Goal: Navigation & Orientation: Go to known website

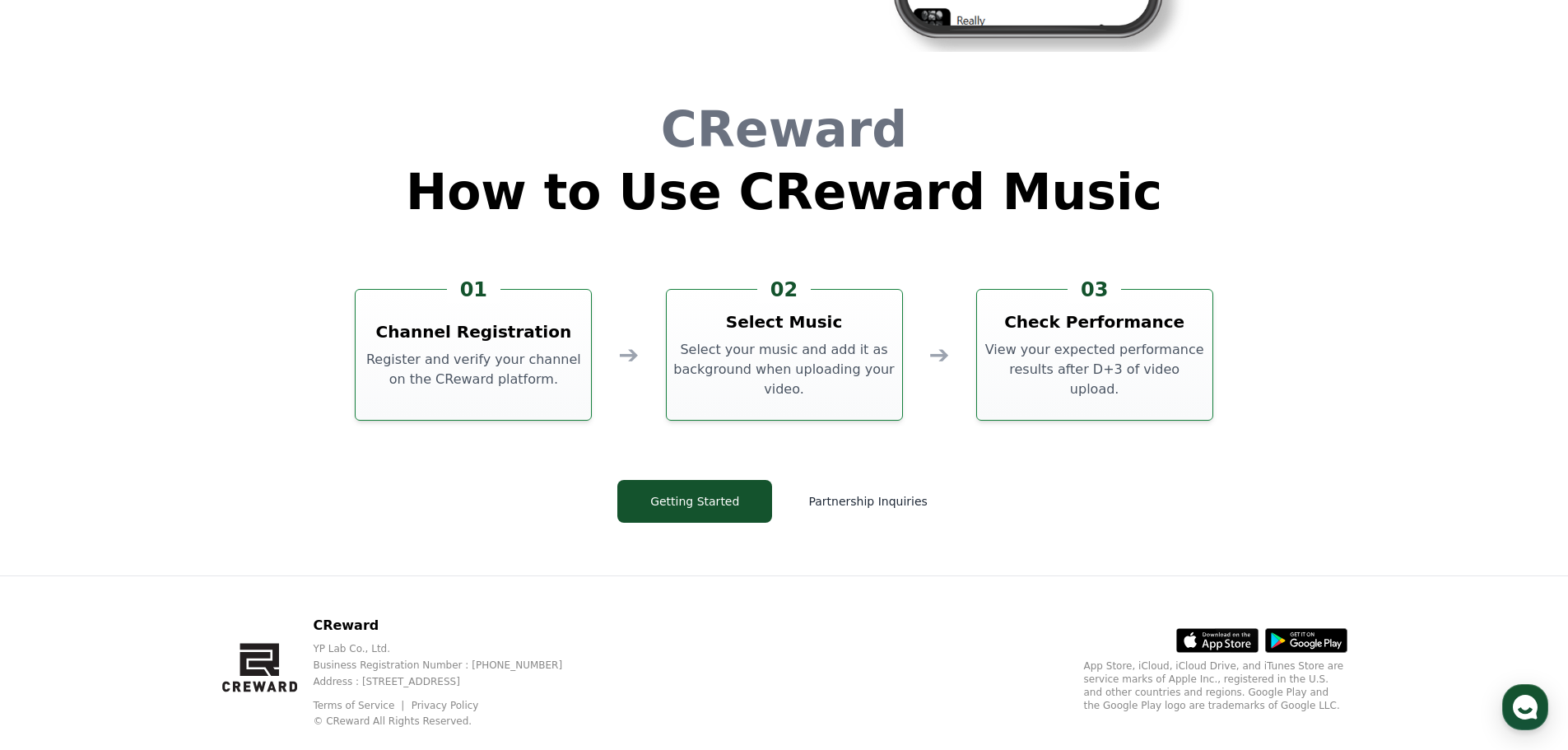
scroll to position [4462, 0]
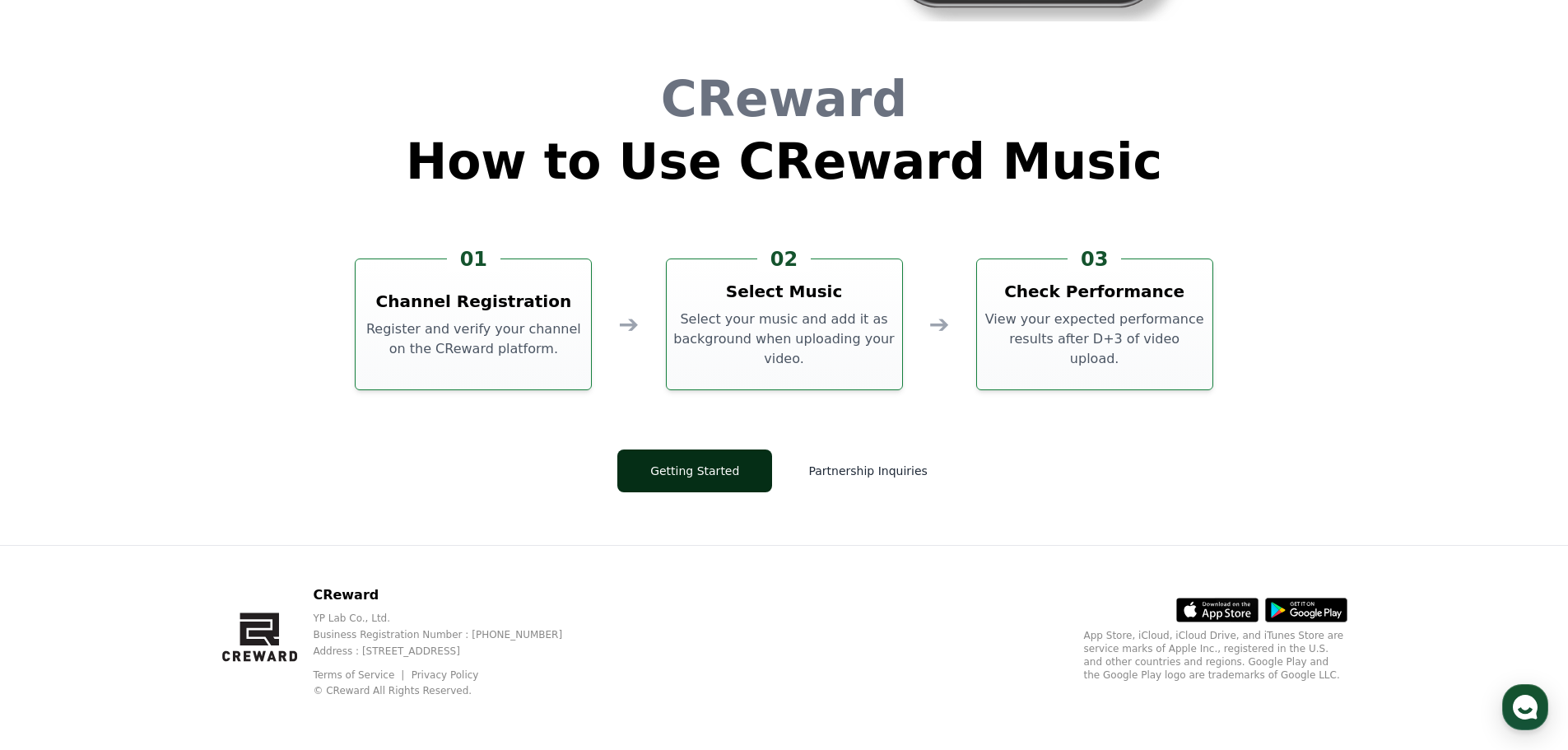
click at [732, 486] on button "Getting Started" at bounding box center [695, 471] width 155 height 43
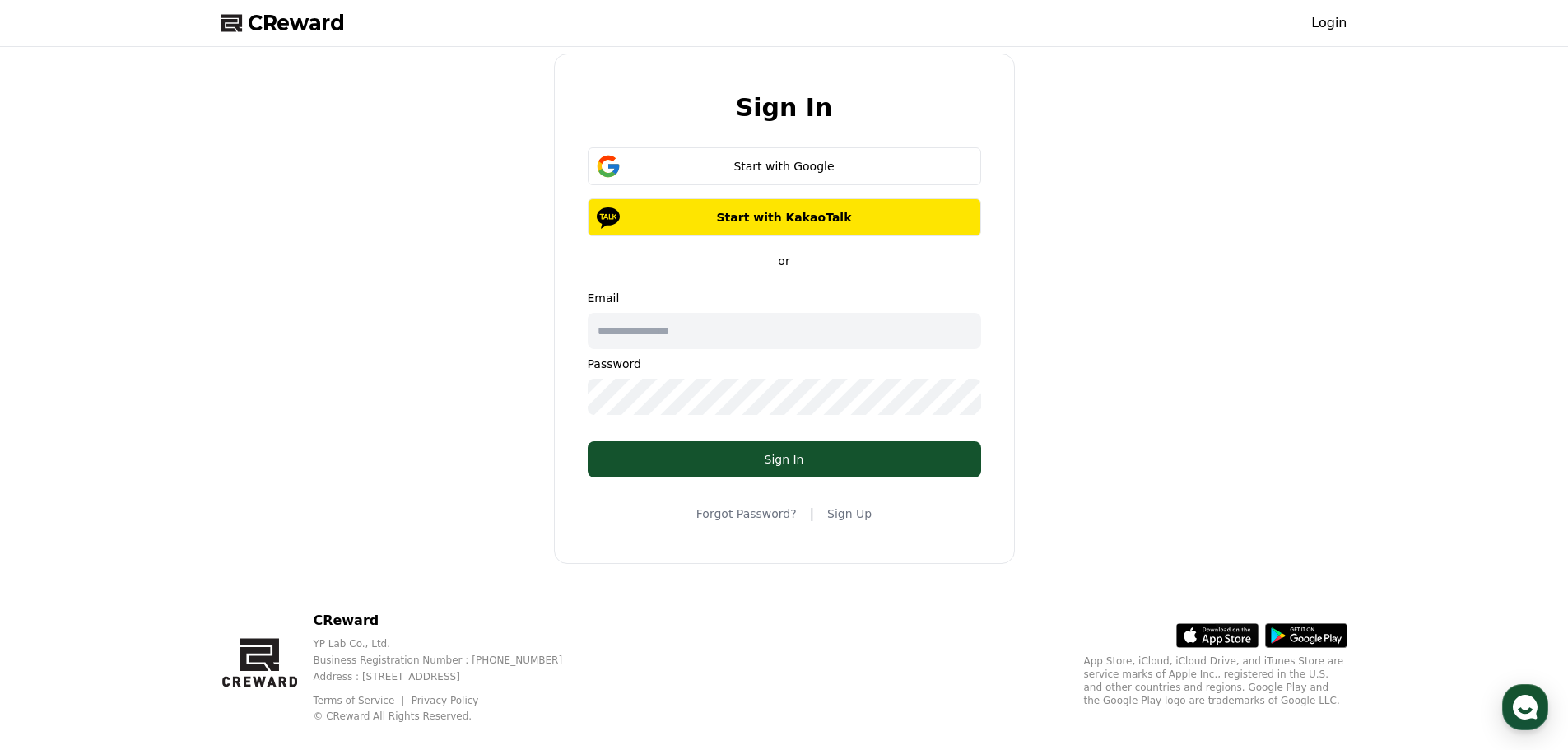
click at [1255, 143] on div "Sign In Start with Google Start with KakaoTalk or Email Password Sign In Forgot…" at bounding box center [785, 308] width 1139 height 510
drag, startPoint x: 389, startPoint y: 239, endPoint x: 324, endPoint y: 119, distance: 136.5
click at [367, 207] on div "Sign In Start with Google Start with KakaoTalk or Email Password Sign In Forgot…" at bounding box center [785, 308] width 1139 height 510
click at [298, 38] on div "CReward Login" at bounding box center [784, 23] width 1152 height 46
click at [300, 28] on span "CReward" at bounding box center [296, 23] width 97 height 26
